Goal: Task Accomplishment & Management: Manage account settings

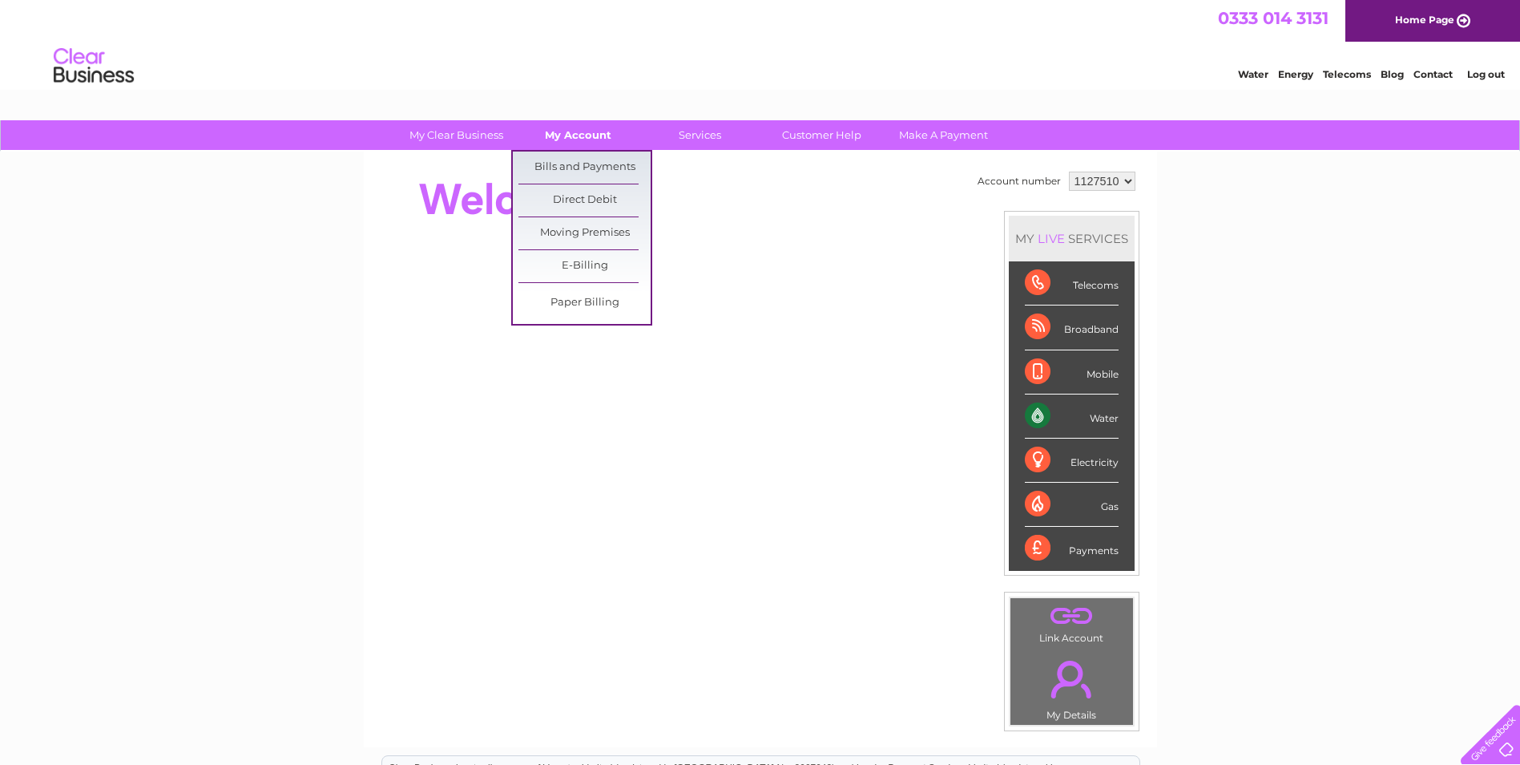
click at [577, 133] on link "My Account" at bounding box center [578, 135] width 132 height 30
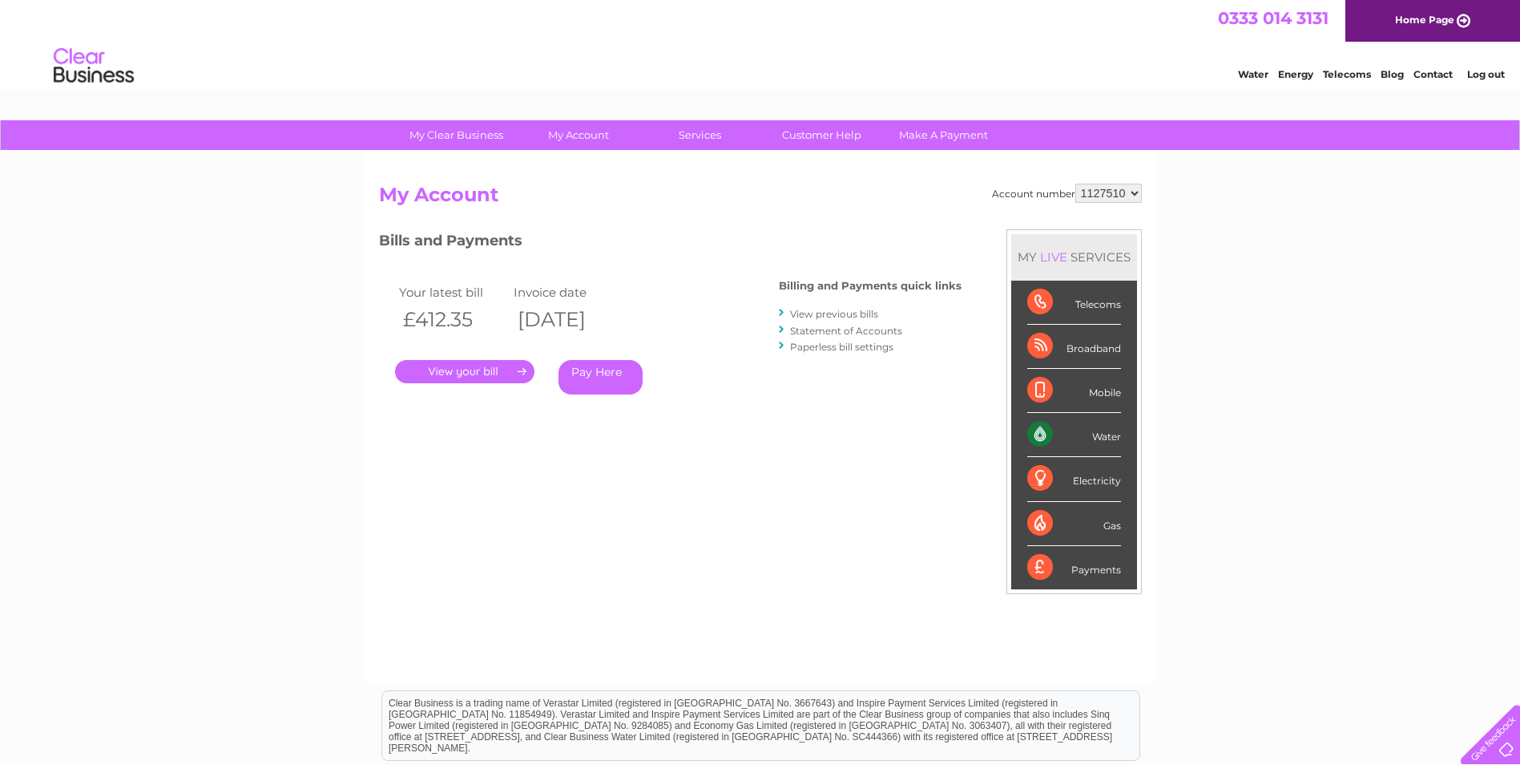
click at [474, 372] on link "." at bounding box center [464, 371] width 139 height 23
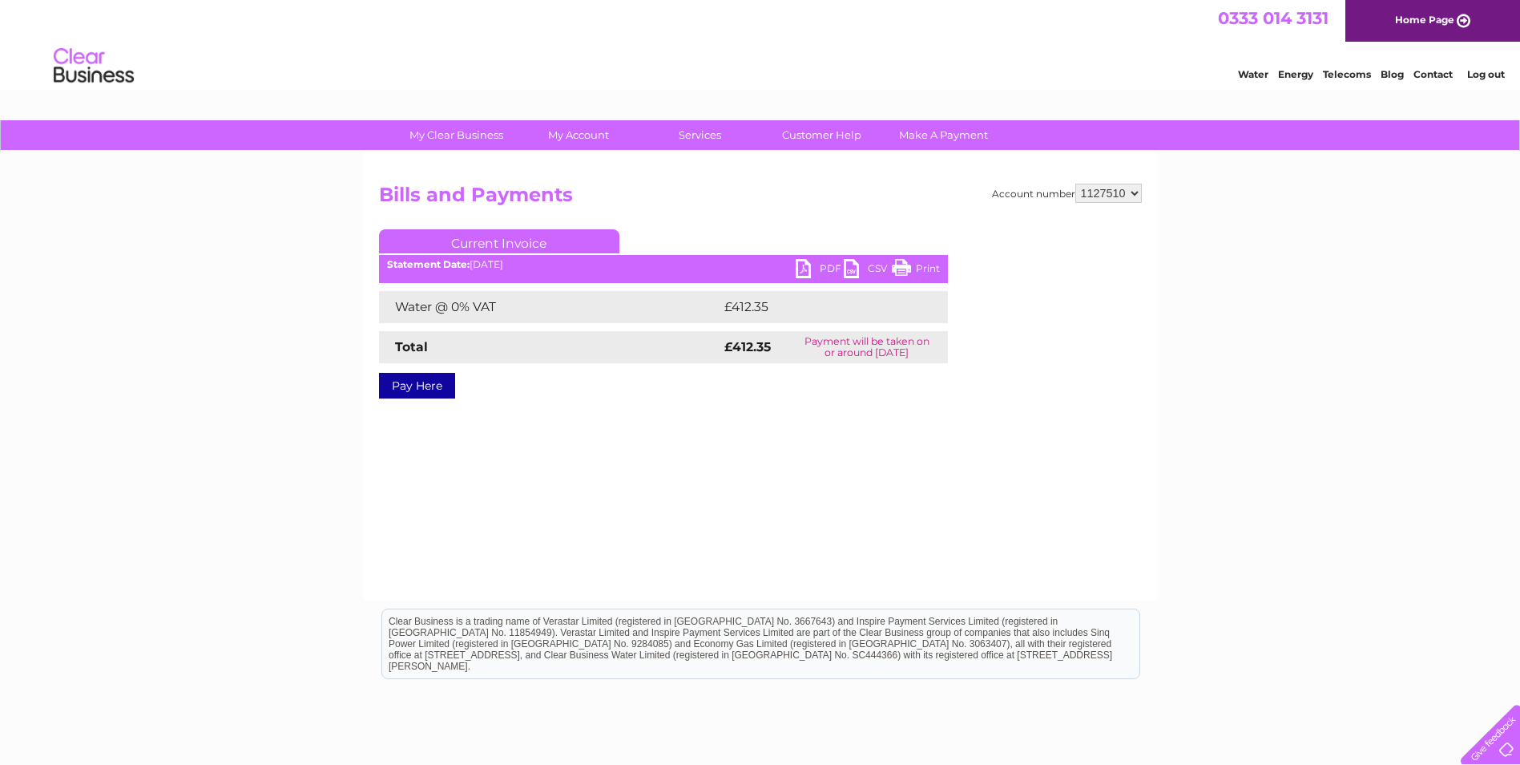
click at [804, 272] on link "PDF" at bounding box center [820, 270] width 48 height 23
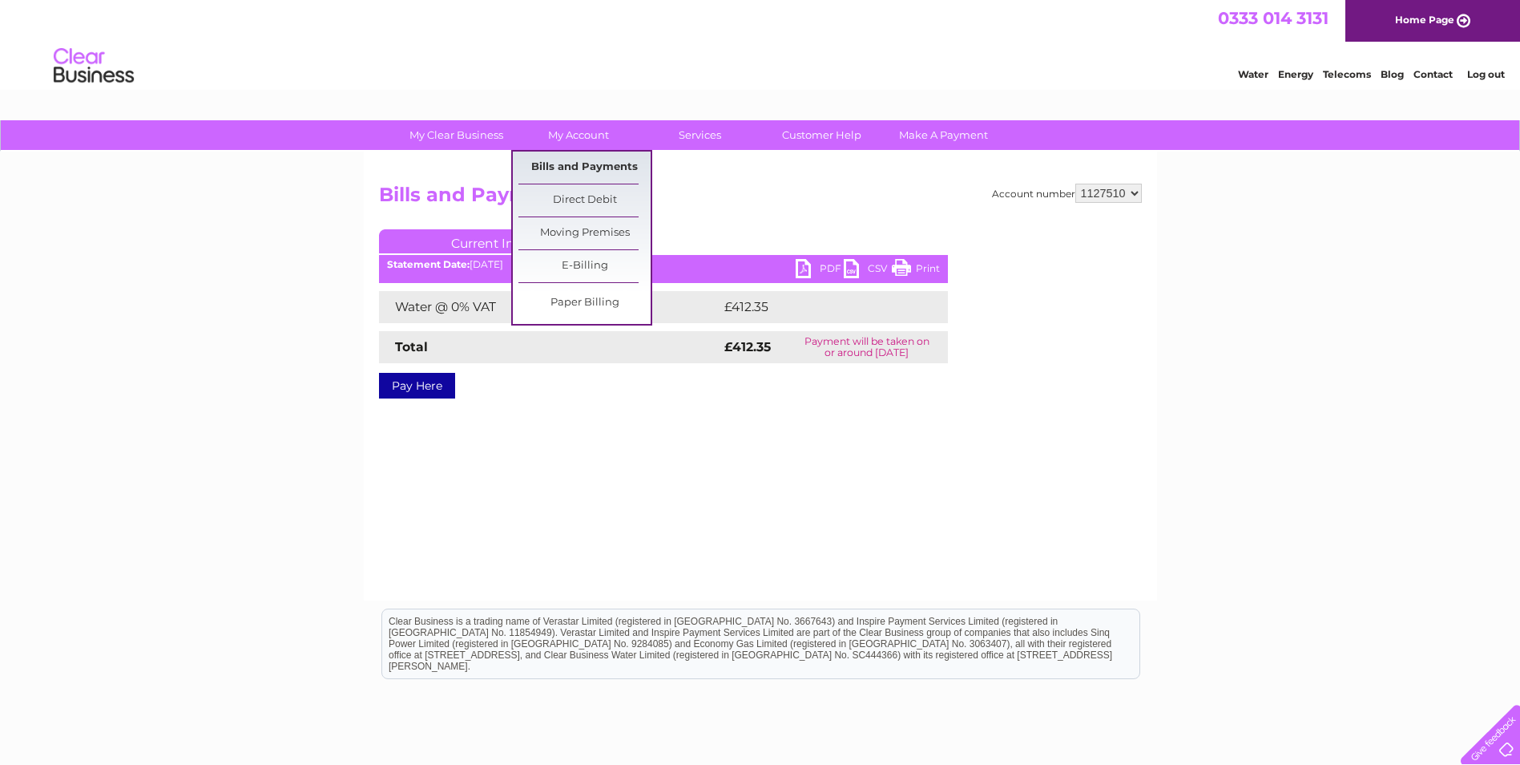
click at [571, 159] on link "Bills and Payments" at bounding box center [585, 167] width 132 height 32
click at [570, 161] on link "Bills and Payments" at bounding box center [585, 167] width 132 height 32
click at [570, 167] on link "Bills and Payments" at bounding box center [585, 167] width 132 height 32
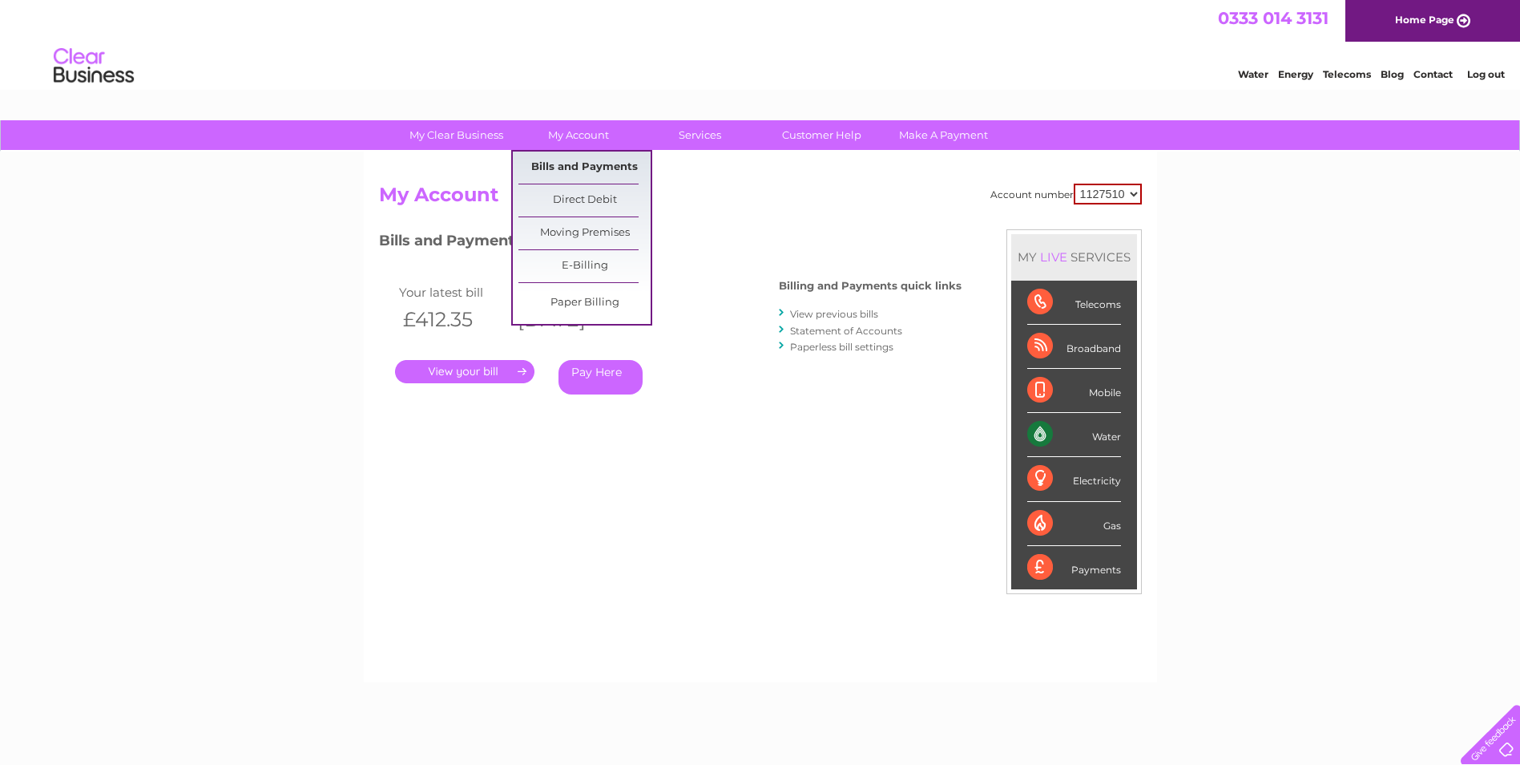
click at [565, 170] on link "Bills and Payments" at bounding box center [585, 167] width 132 height 32
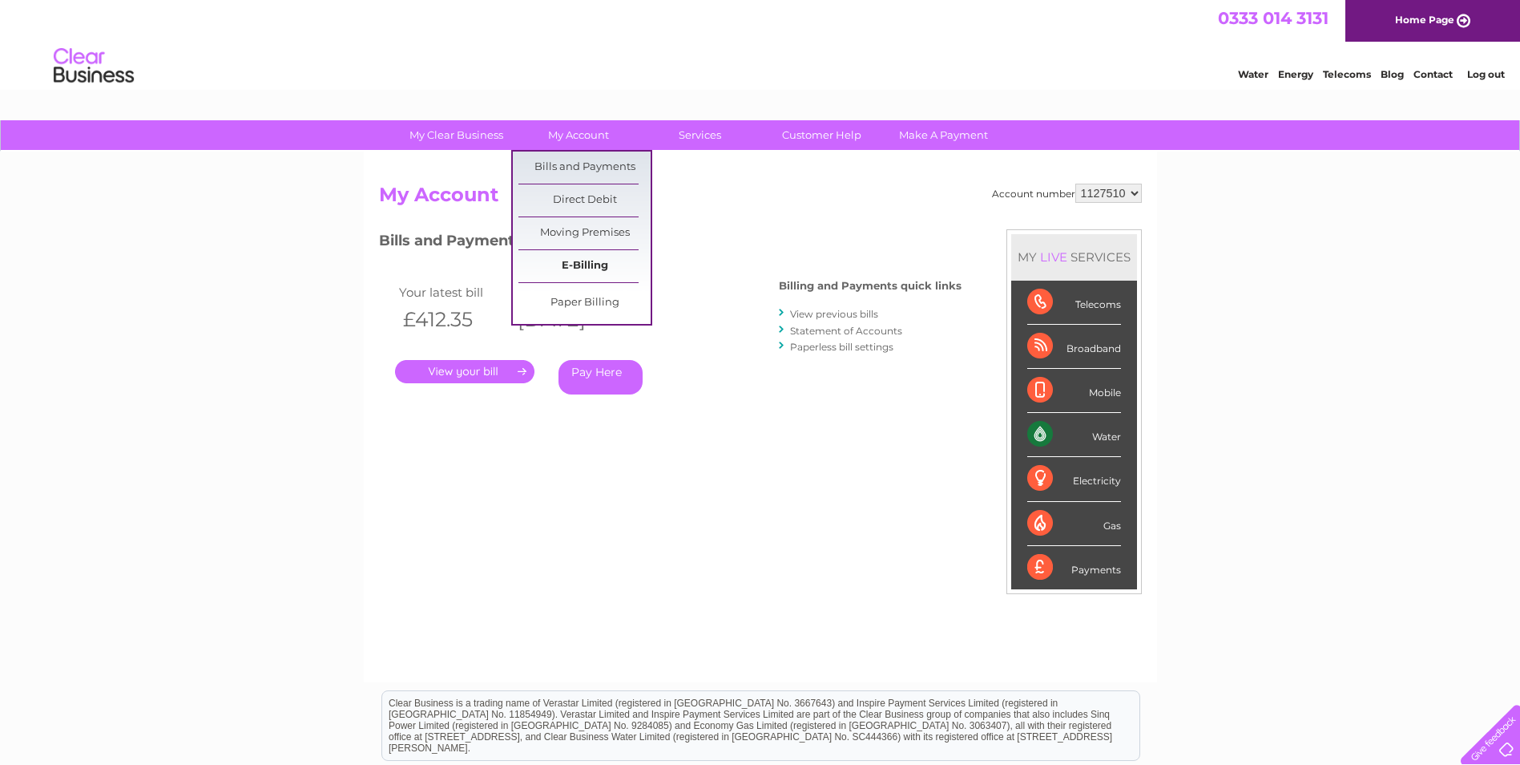
click at [572, 262] on link "E-Billing" at bounding box center [585, 266] width 132 height 32
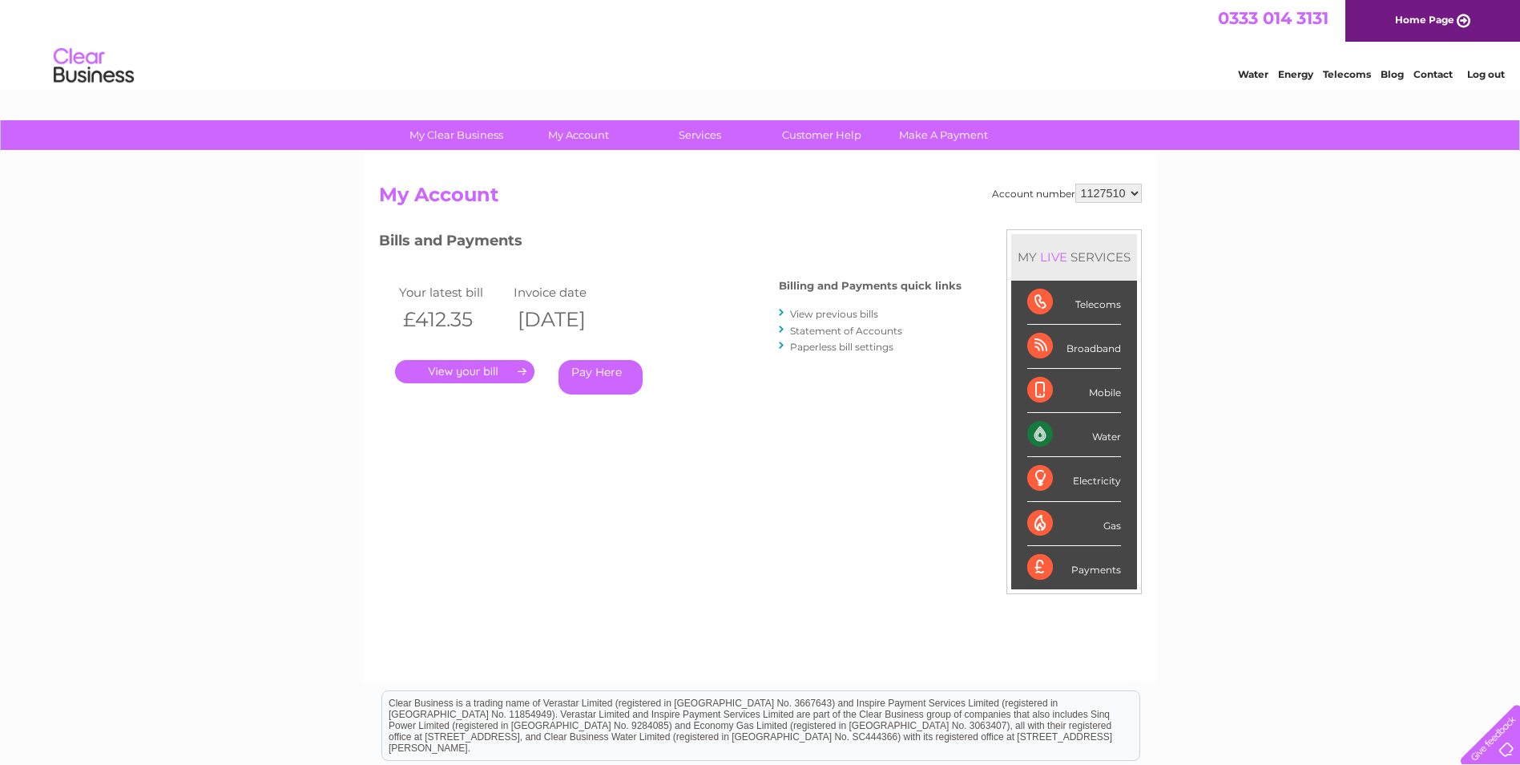
click at [864, 311] on link "View previous bills" at bounding box center [834, 314] width 88 height 12
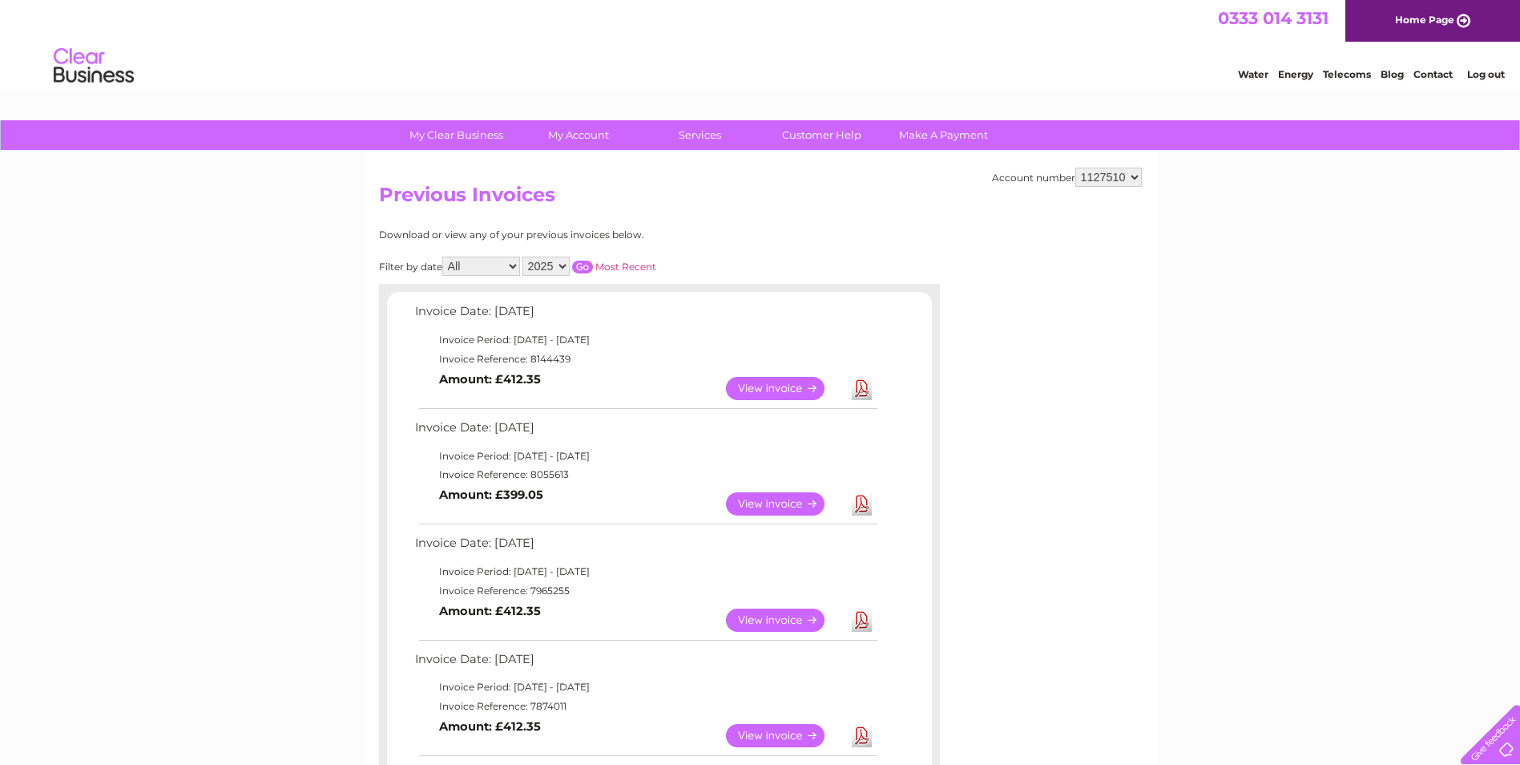
click at [760, 499] on link "View" at bounding box center [785, 503] width 118 height 23
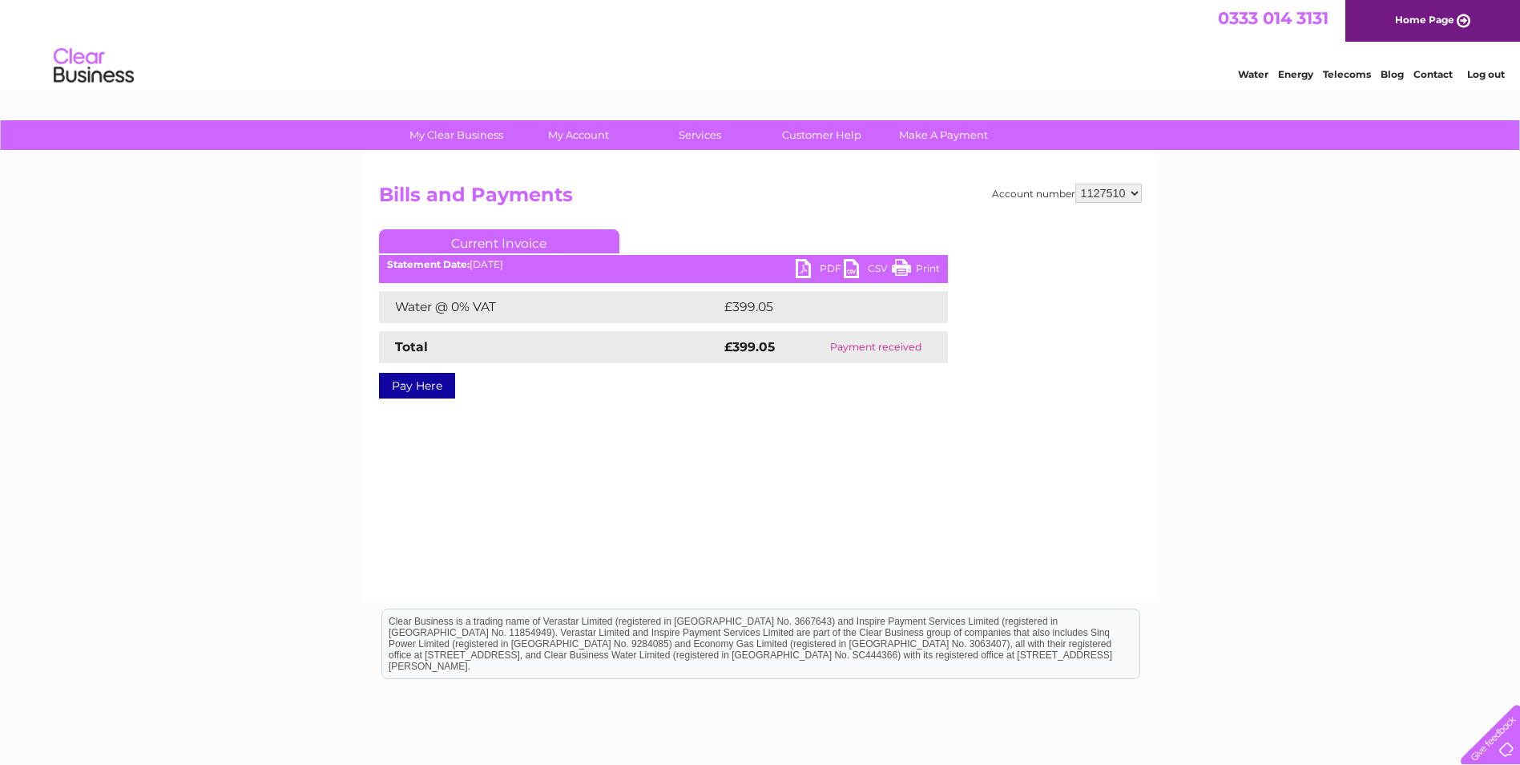
click at [810, 272] on link "PDF" at bounding box center [820, 270] width 48 height 23
